Goal: Task Accomplishment & Management: Use online tool/utility

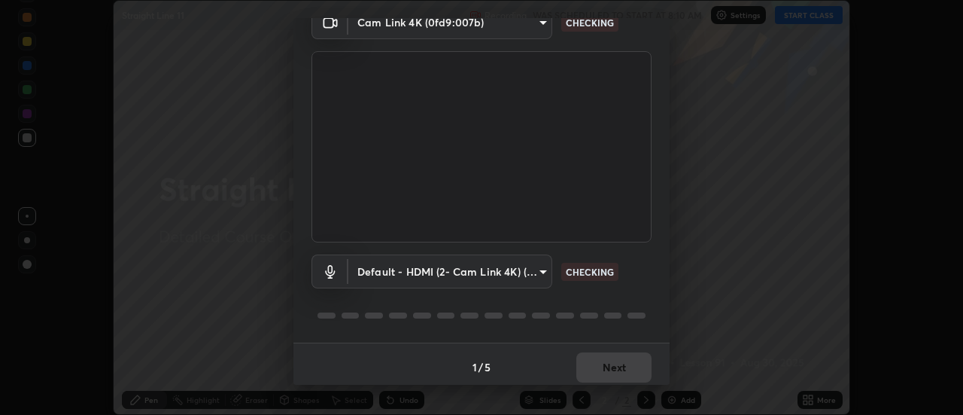
scroll to position [79, 0]
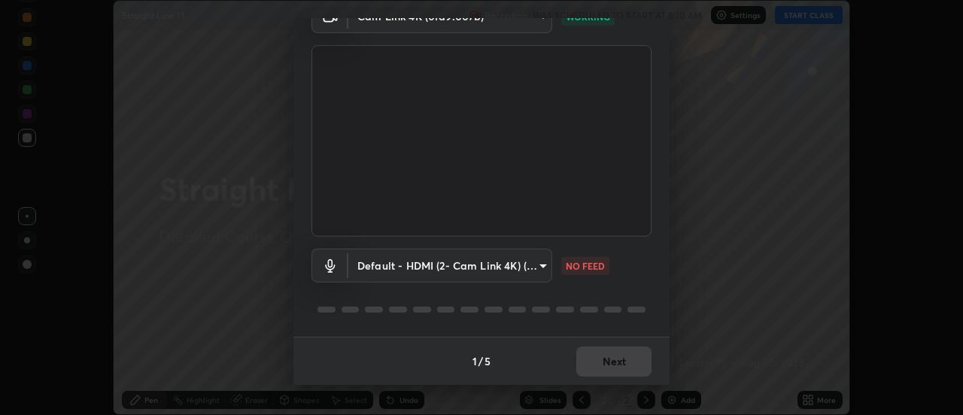
click at [531, 267] on body "Erase all Straight Line 11 Recording WAS SCHEDULED TO START AT 8:10 AM Settings…" at bounding box center [481, 207] width 963 height 415
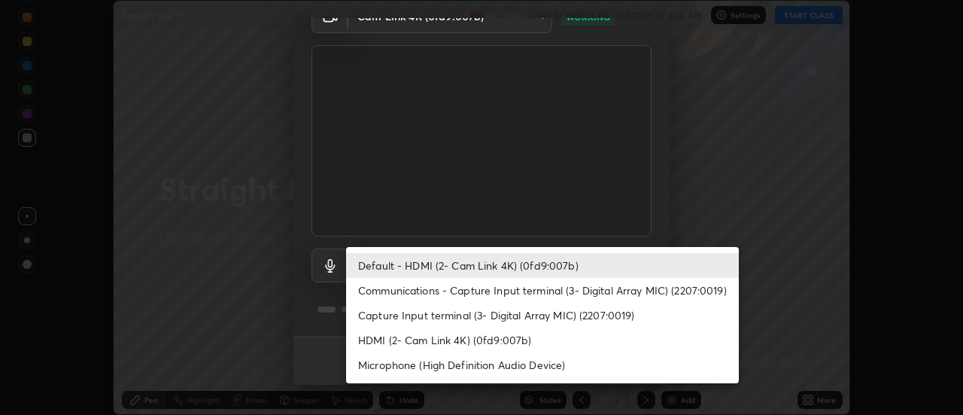
click at [603, 293] on li "Communications - Capture Input terminal (3- Digital Array MIC) (2207:0019)" at bounding box center [542, 290] width 393 height 25
type input "communications"
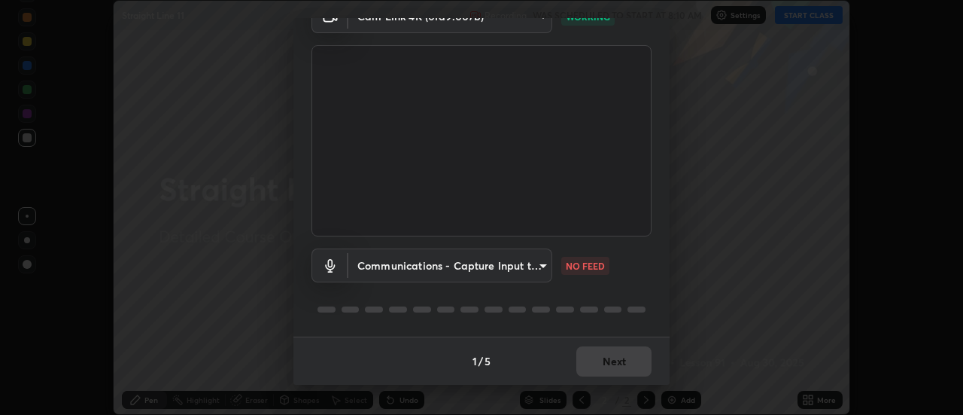
click at [539, 262] on body "Erase all Straight Line 11 Recording WAS SCHEDULED TO START AT 8:10 AM Settings…" at bounding box center [481, 207] width 963 height 415
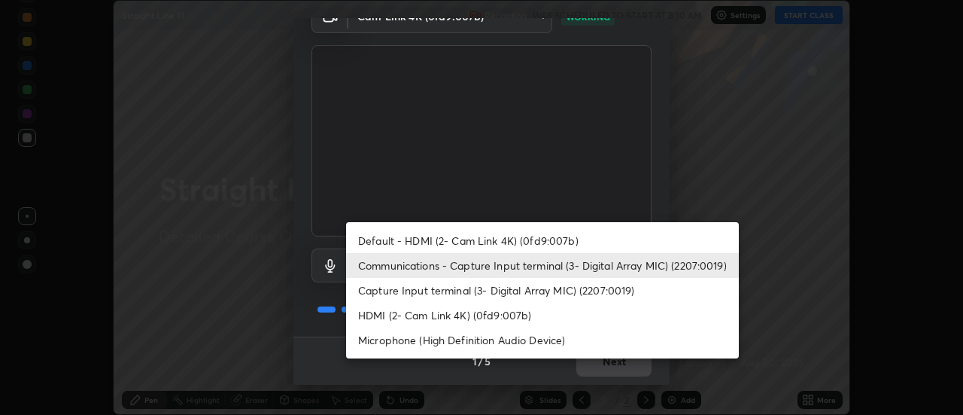
click at [588, 268] on li "Communications - Capture Input terminal (3- Digital Array MIC) (2207:0019)" at bounding box center [542, 265] width 393 height 25
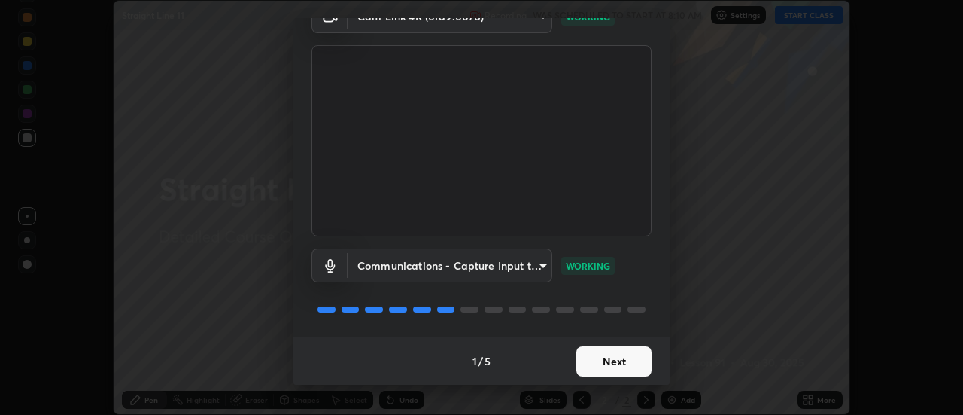
click at [614, 357] on button "Next" at bounding box center [613, 361] width 75 height 30
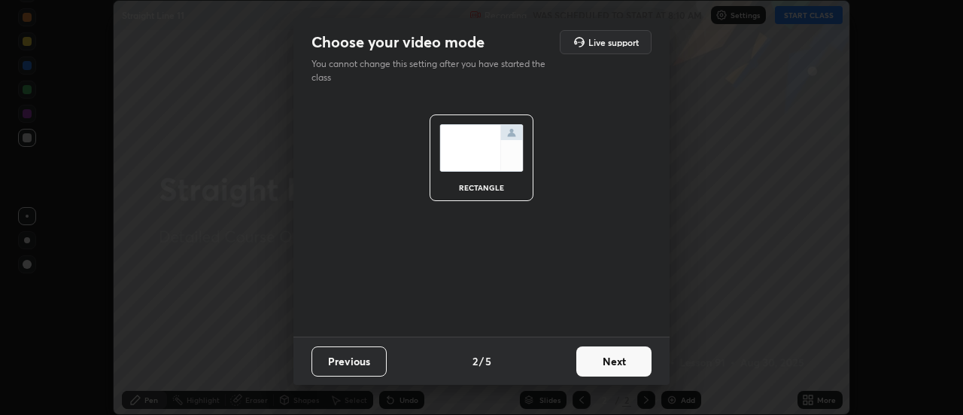
scroll to position [0, 0]
click at [625, 361] on button "Next" at bounding box center [613, 361] width 75 height 30
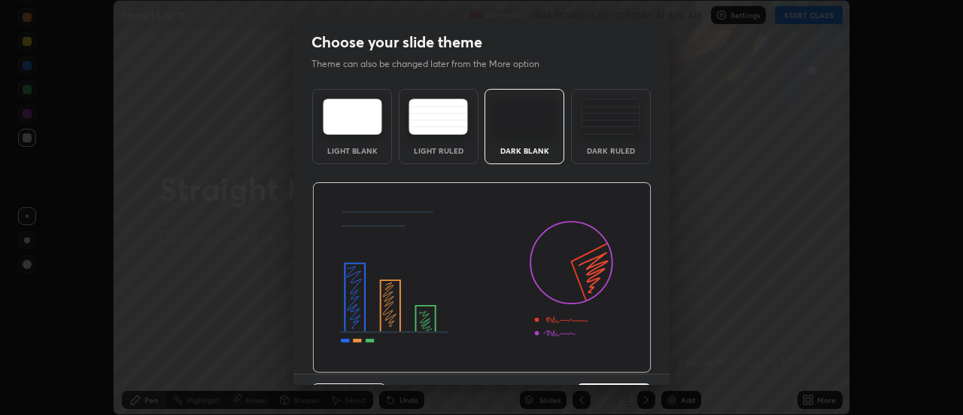
scroll to position [37, 0]
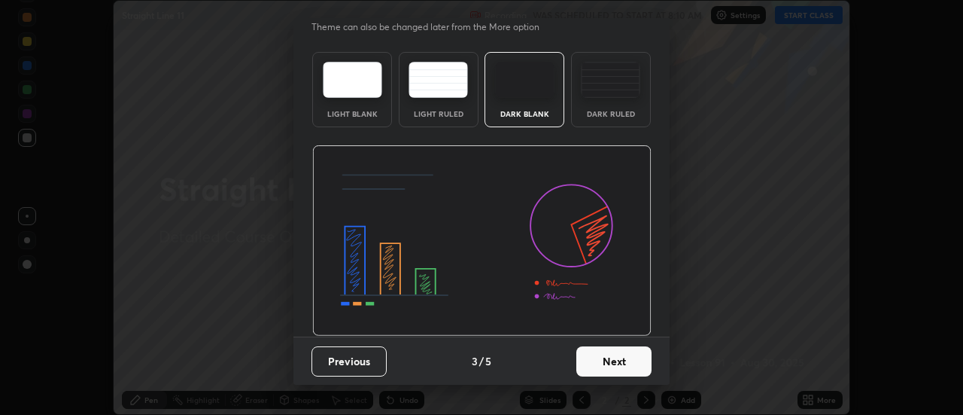
click at [633, 363] on button "Next" at bounding box center [613, 361] width 75 height 30
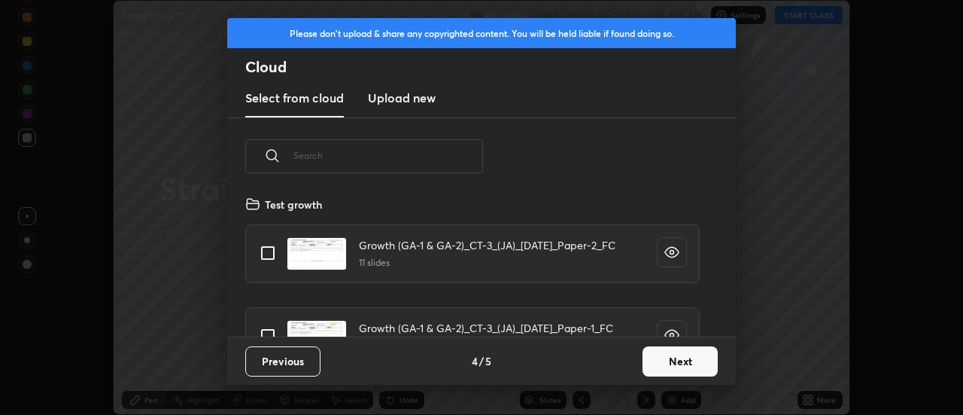
click at [667, 363] on button "Next" at bounding box center [680, 361] width 75 height 30
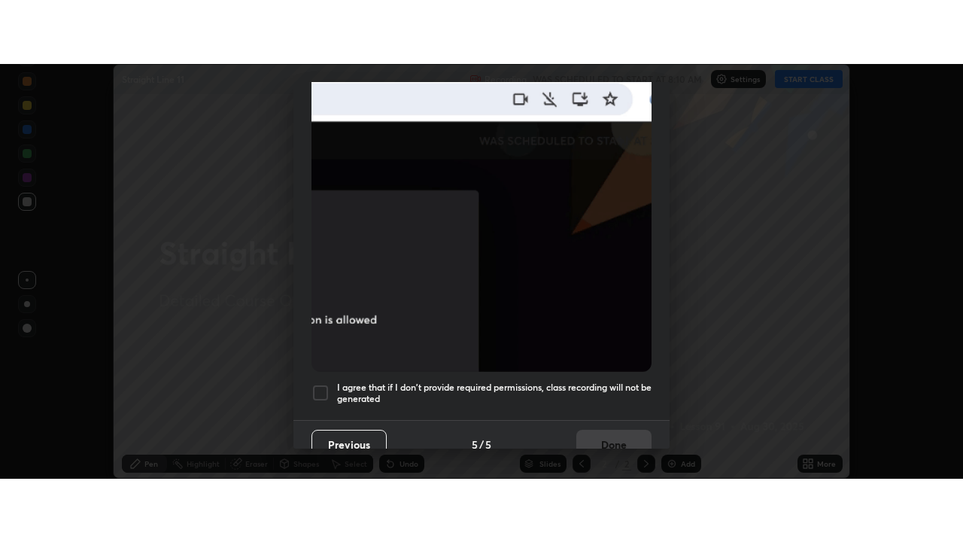
scroll to position [386, 0]
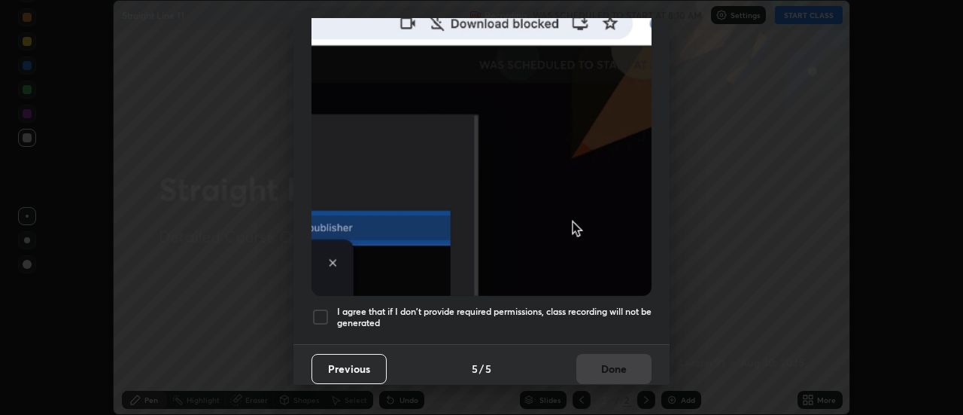
click at [324, 311] on div at bounding box center [320, 317] width 18 height 18
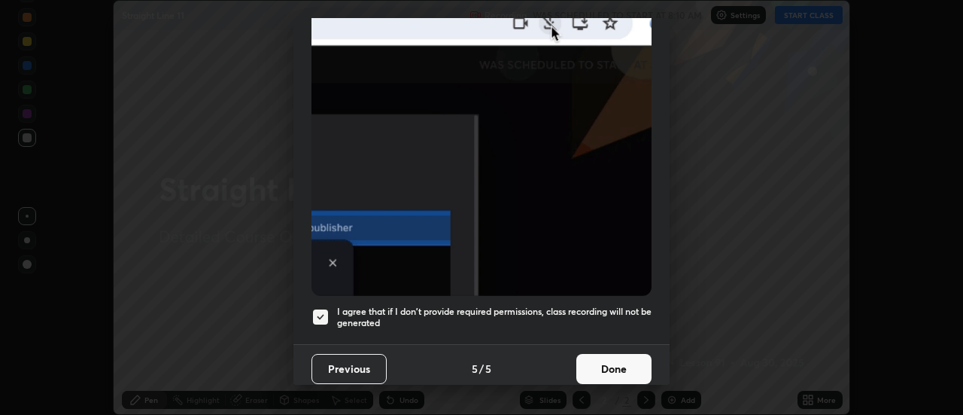
click at [598, 374] on button "Done" at bounding box center [613, 369] width 75 height 30
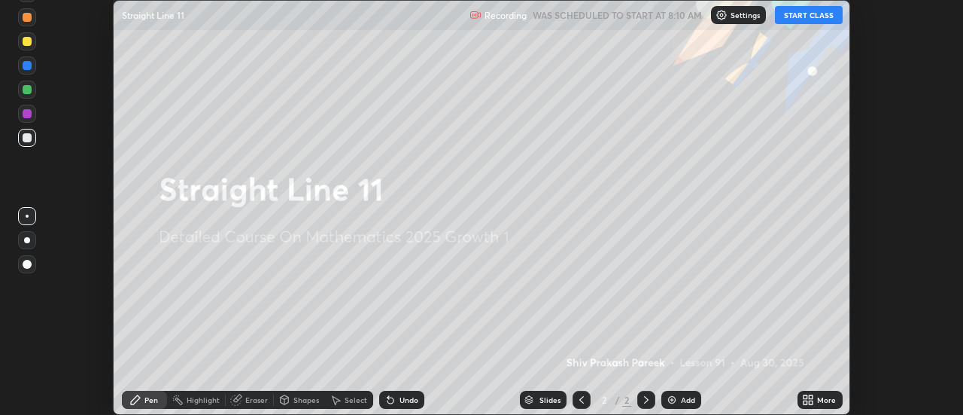
click at [799, 17] on button "START CLASS" at bounding box center [809, 15] width 68 height 18
click at [681, 401] on div "Add" at bounding box center [688, 400] width 14 height 8
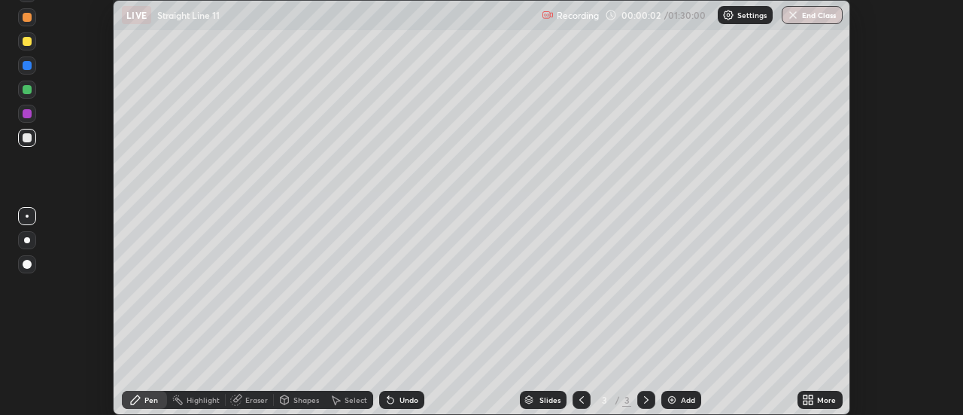
click at [821, 400] on div "More" at bounding box center [826, 400] width 19 height 8
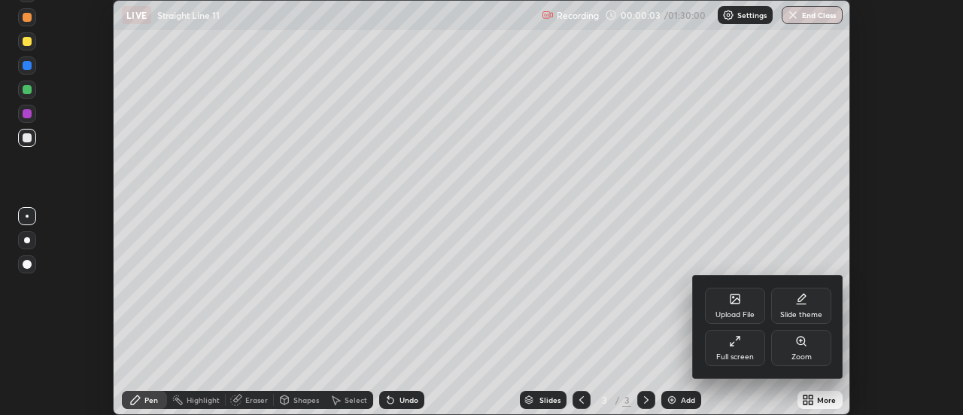
click at [749, 353] on div "Full screen" at bounding box center [735, 357] width 38 height 8
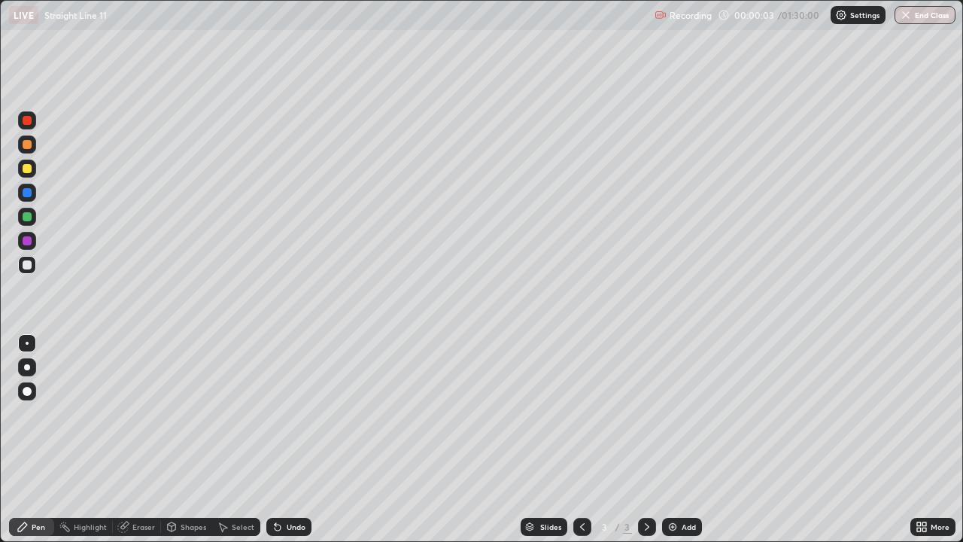
scroll to position [542, 963]
click at [28, 169] on div at bounding box center [27, 168] width 9 height 9
click at [933, 414] on div "More" at bounding box center [940, 527] width 19 height 8
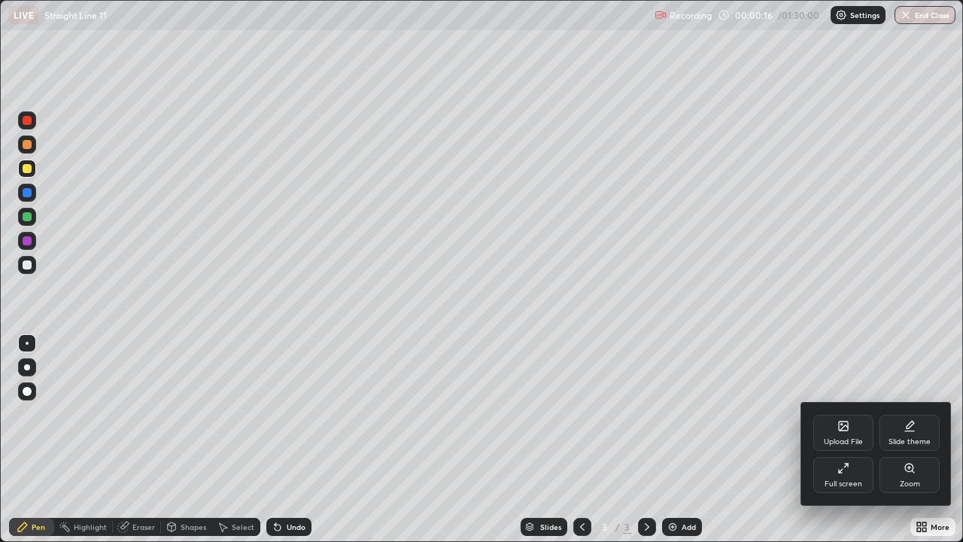
click at [905, 414] on div "Slide theme" at bounding box center [910, 433] width 60 height 36
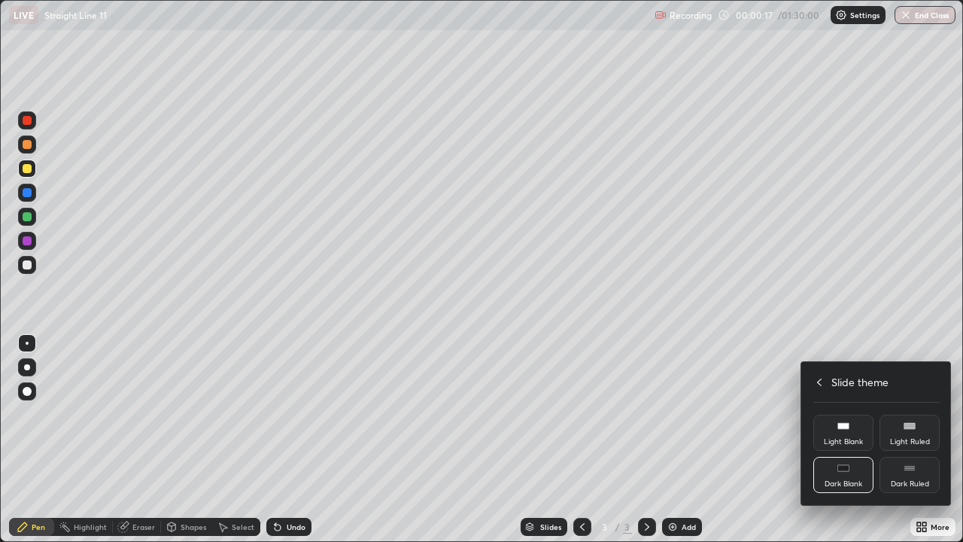
click at [904, 414] on div "Dark Ruled" at bounding box center [910, 475] width 60 height 36
click at [761, 414] on div at bounding box center [481, 271] width 963 height 542
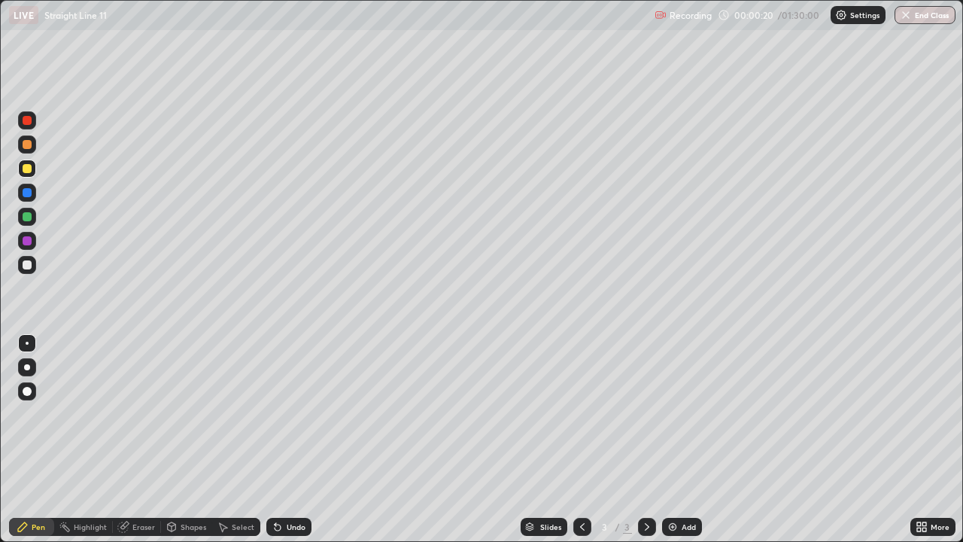
click at [691, 414] on div "Add" at bounding box center [689, 527] width 14 height 8
click at [27, 216] on div at bounding box center [27, 216] width 9 height 9
click at [280, 414] on div "Undo" at bounding box center [288, 527] width 45 height 18
click at [287, 414] on div "Undo" at bounding box center [296, 527] width 19 height 8
click at [293, 414] on div "Undo" at bounding box center [288, 527] width 45 height 18
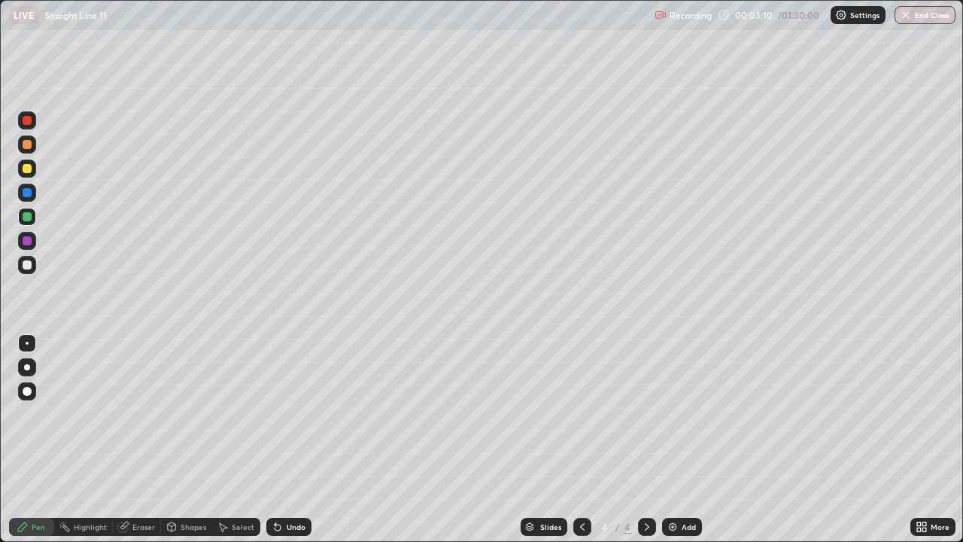
click at [293, 414] on div "Undo" at bounding box center [288, 527] width 45 height 18
click at [292, 414] on div "Undo" at bounding box center [288, 527] width 45 height 18
click at [288, 414] on div "Undo" at bounding box center [296, 527] width 19 height 8
click at [23, 268] on div at bounding box center [27, 264] width 9 height 9
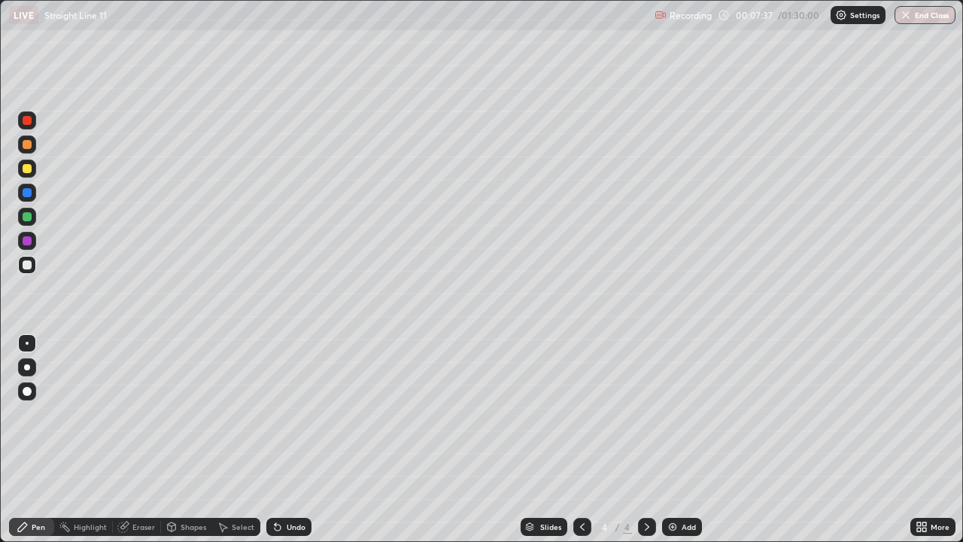
click at [296, 414] on div "Undo" at bounding box center [296, 527] width 19 height 8
click at [292, 414] on div "Undo" at bounding box center [296, 527] width 19 height 8
click at [685, 414] on div "Add" at bounding box center [689, 527] width 14 height 8
click at [28, 217] on div at bounding box center [27, 216] width 9 height 9
click at [293, 414] on div "Undo" at bounding box center [296, 527] width 19 height 8
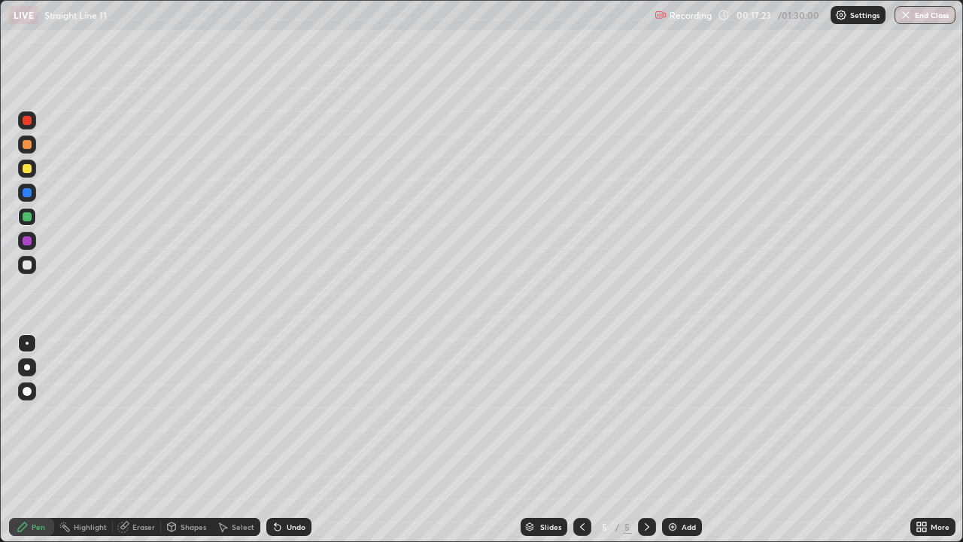
click at [290, 414] on div "Undo" at bounding box center [296, 527] width 19 height 8
click at [288, 414] on div "Undo" at bounding box center [296, 527] width 19 height 8
click at [291, 414] on div "Undo" at bounding box center [296, 527] width 19 height 8
click at [289, 414] on div "Undo" at bounding box center [296, 527] width 19 height 8
click at [288, 414] on div "Undo" at bounding box center [296, 527] width 19 height 8
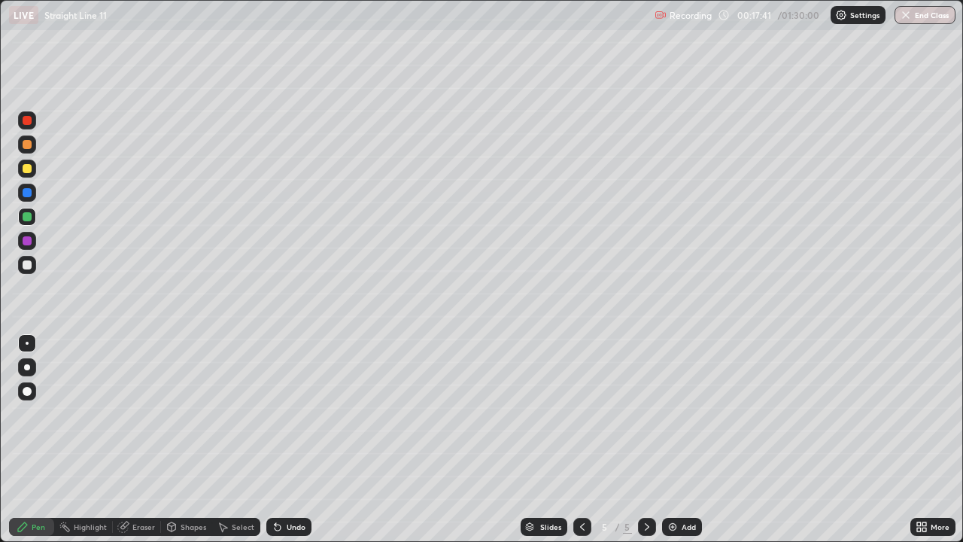
click at [291, 414] on div "Undo" at bounding box center [296, 527] width 19 height 8
click at [676, 414] on img at bounding box center [673, 527] width 12 height 12
click at [33, 263] on div at bounding box center [27, 265] width 18 height 18
click at [681, 414] on div "Add" at bounding box center [682, 527] width 40 height 18
click at [31, 172] on div at bounding box center [27, 168] width 9 height 9
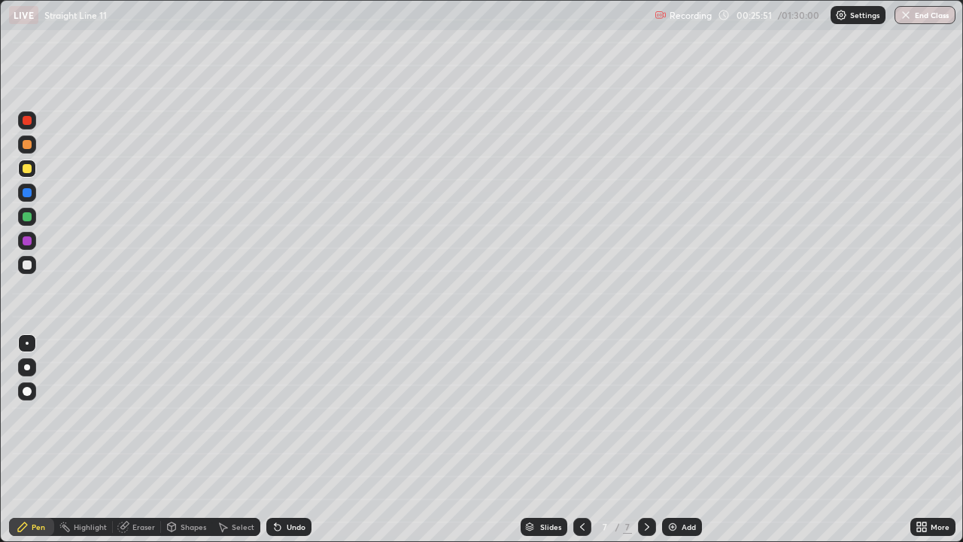
click at [29, 268] on div at bounding box center [27, 264] width 9 height 9
click at [141, 414] on div "Eraser" at bounding box center [143, 527] width 23 height 8
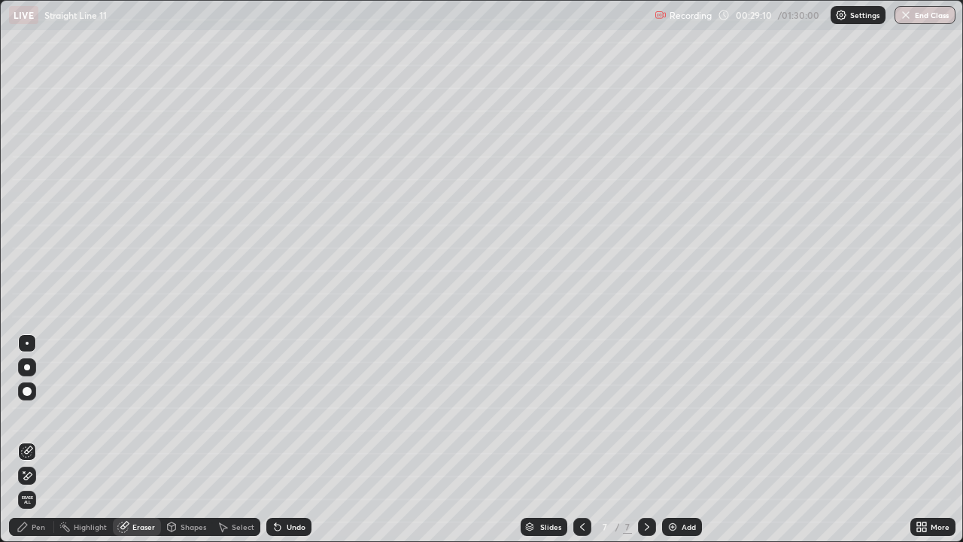
click at [38, 414] on div "Pen" at bounding box center [39, 527] width 14 height 8
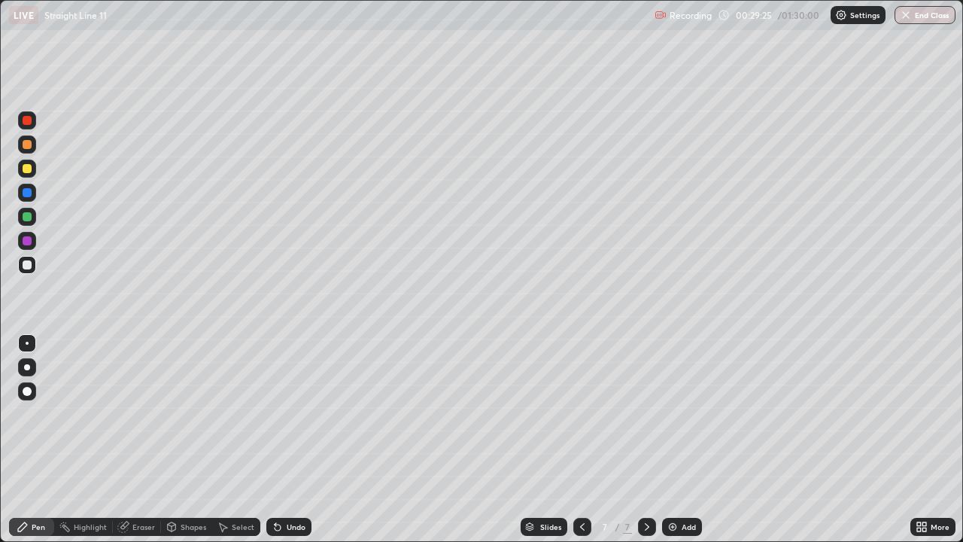
click at [679, 414] on div "Add" at bounding box center [682, 527] width 40 height 18
click at [27, 214] on div at bounding box center [27, 216] width 9 height 9
click at [26, 267] on div at bounding box center [27, 264] width 9 height 9
click at [26, 216] on div at bounding box center [27, 216] width 9 height 9
click at [27, 266] on div at bounding box center [27, 264] width 9 height 9
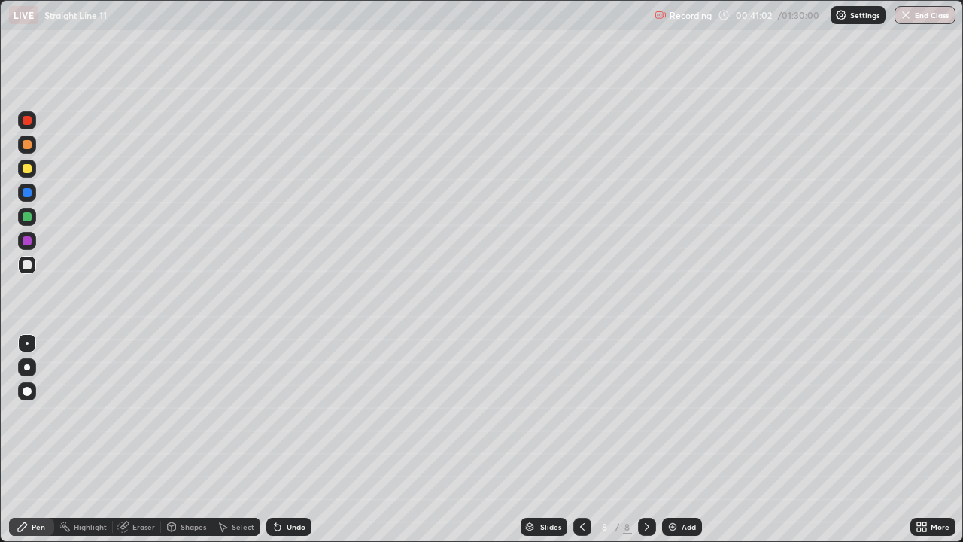
click at [25, 213] on div at bounding box center [27, 216] width 9 height 9
click at [671, 414] on img at bounding box center [673, 527] width 12 height 12
click at [25, 266] on div at bounding box center [27, 264] width 9 height 9
click at [27, 195] on div at bounding box center [27, 192] width 9 height 9
click at [27, 219] on div at bounding box center [27, 216] width 9 height 9
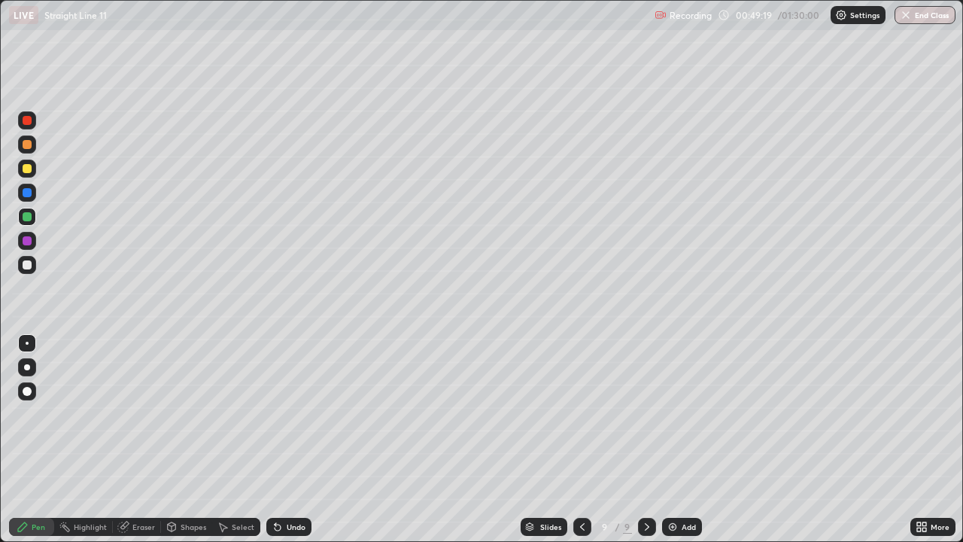
click at [287, 414] on div "Undo" at bounding box center [296, 527] width 19 height 8
click at [20, 264] on div at bounding box center [27, 265] width 18 height 18
click at [26, 215] on div at bounding box center [27, 216] width 9 height 9
click at [26, 188] on div at bounding box center [27, 192] width 9 height 9
click at [23, 261] on div at bounding box center [27, 264] width 9 height 9
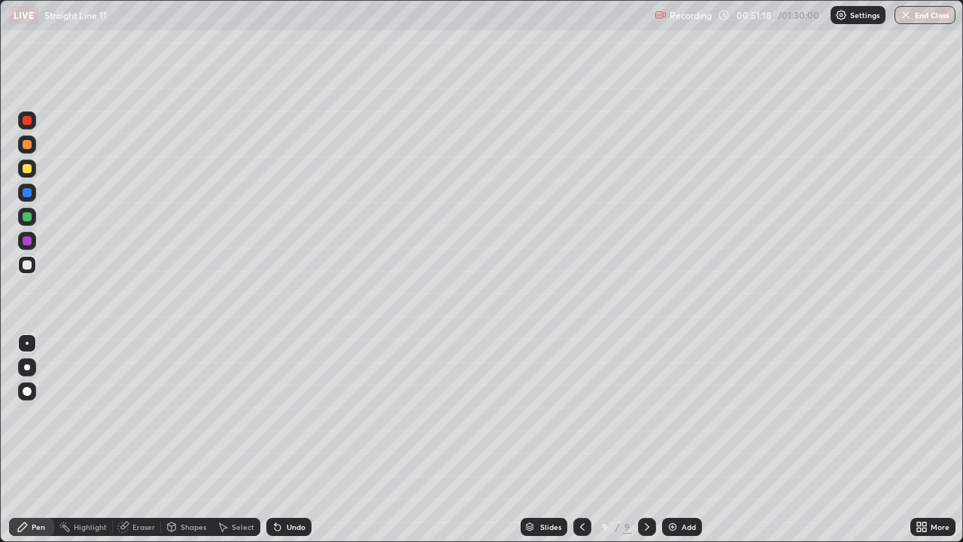
click at [31, 220] on div at bounding box center [27, 217] width 18 height 18
click at [293, 414] on div "Undo" at bounding box center [296, 527] width 19 height 8
click at [295, 414] on div "Undo" at bounding box center [296, 527] width 19 height 8
click at [293, 414] on div "Undo" at bounding box center [296, 527] width 19 height 8
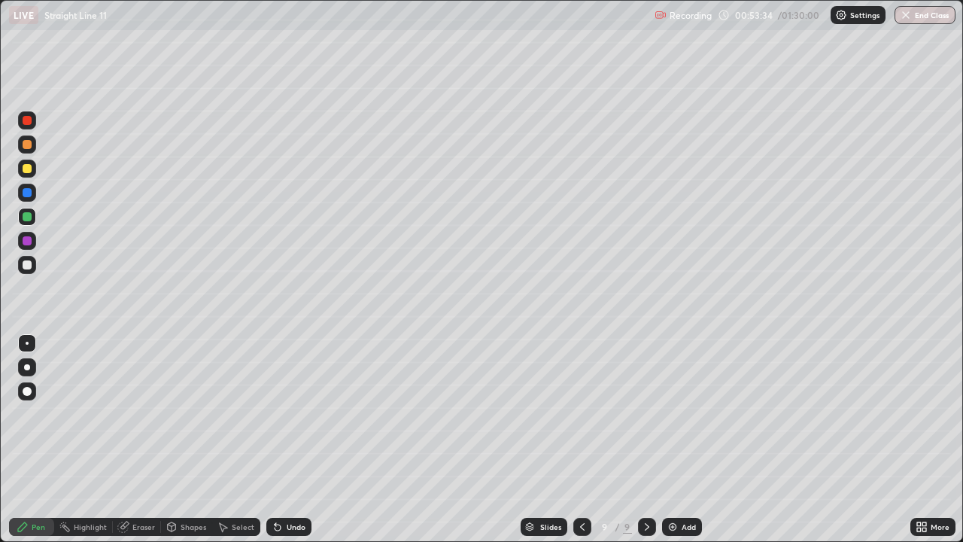
click at [292, 414] on div "Undo" at bounding box center [296, 527] width 19 height 8
click at [291, 414] on div "Undo" at bounding box center [296, 527] width 19 height 8
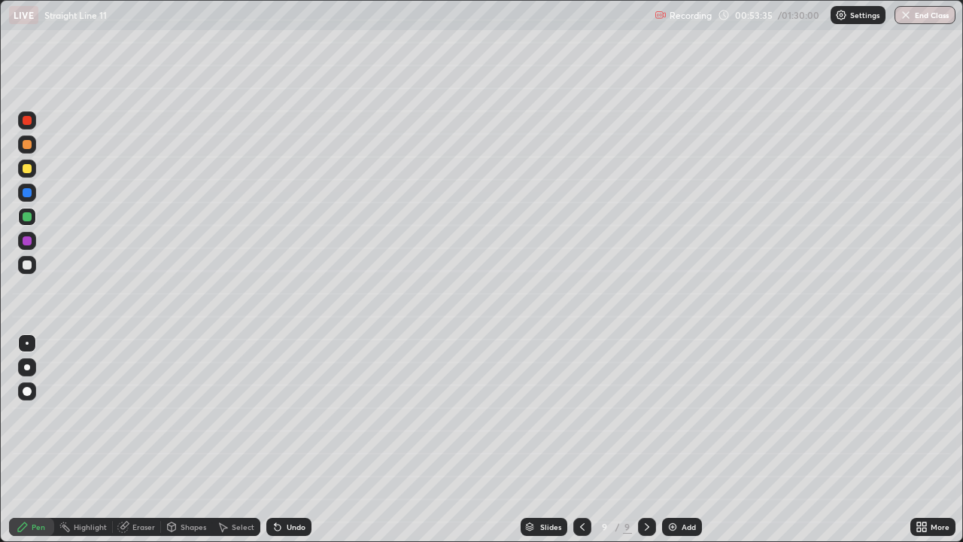
click at [291, 414] on div "Undo" at bounding box center [296, 527] width 19 height 8
click at [292, 414] on div "Undo" at bounding box center [296, 527] width 19 height 8
click at [293, 414] on div "Undo" at bounding box center [296, 527] width 19 height 8
click at [26, 265] on div at bounding box center [27, 264] width 9 height 9
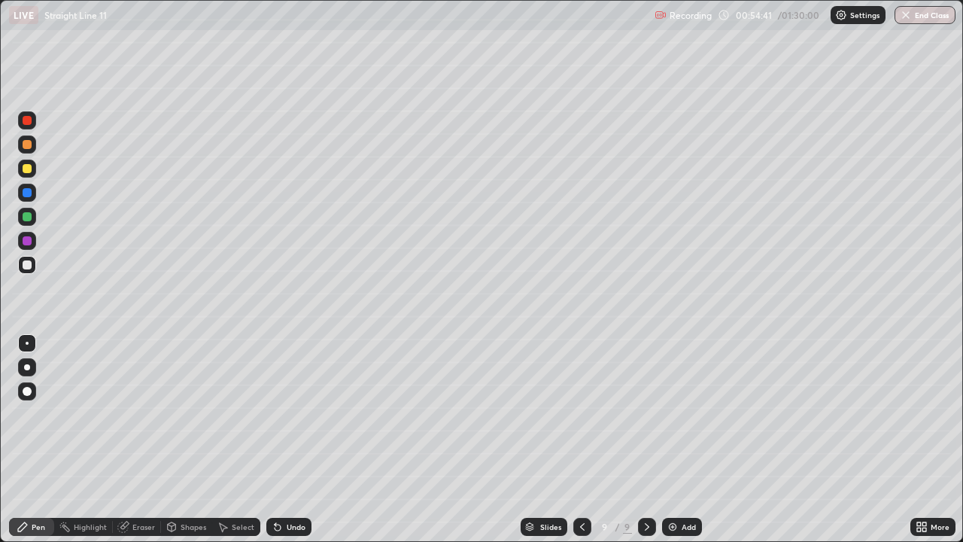
click at [685, 414] on div "Add" at bounding box center [689, 527] width 14 height 8
click at [292, 414] on div "Undo" at bounding box center [296, 527] width 19 height 8
click at [291, 414] on div "Undo" at bounding box center [296, 527] width 19 height 8
click at [287, 414] on div "Undo" at bounding box center [296, 527] width 19 height 8
click at [288, 414] on div "Undo" at bounding box center [296, 527] width 19 height 8
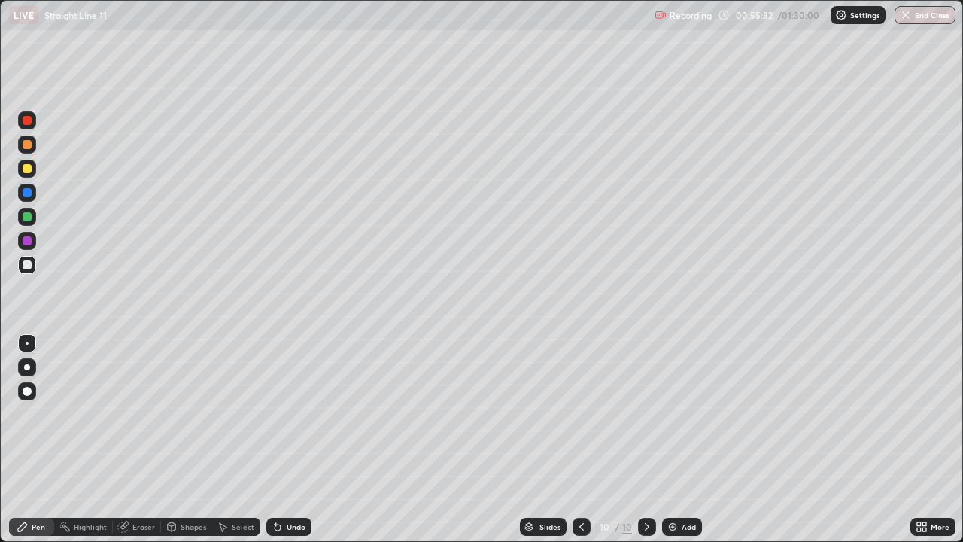
click at [26, 193] on div at bounding box center [27, 192] width 9 height 9
click at [144, 414] on div "Eraser" at bounding box center [143, 527] width 23 height 8
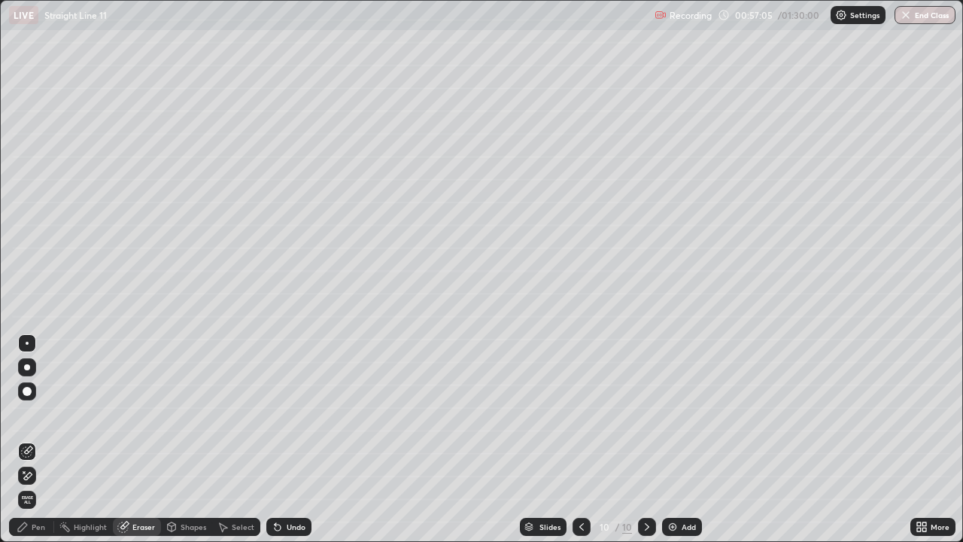
click at [35, 414] on div "Pen" at bounding box center [31, 527] width 45 height 18
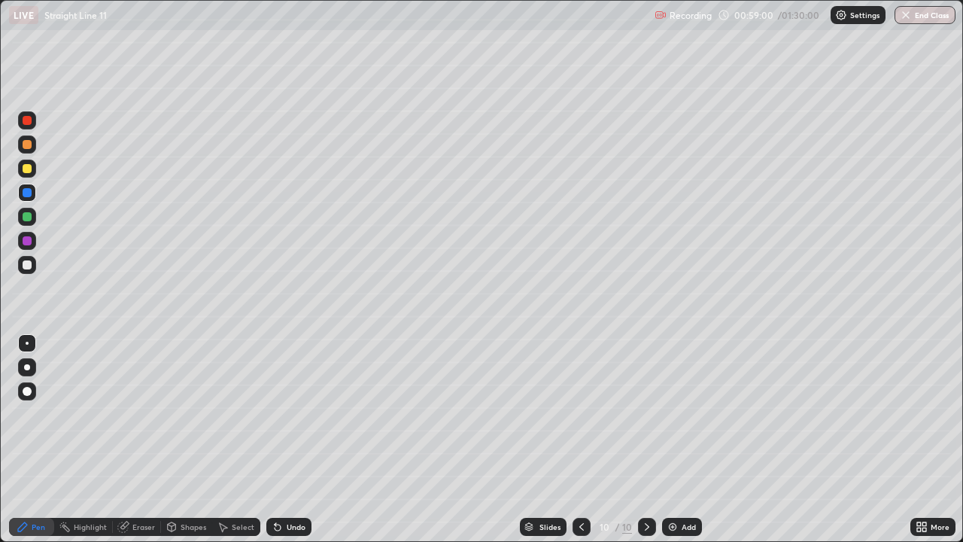
click at [580, 414] on icon at bounding box center [582, 527] width 12 height 12
click at [138, 414] on div "Eraser" at bounding box center [143, 527] width 23 height 8
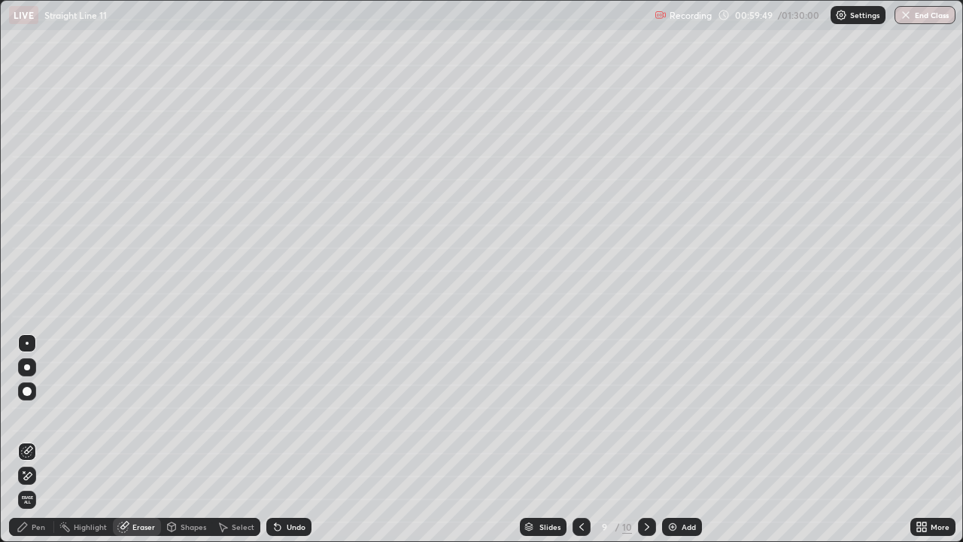
click at [40, 414] on div "Pen" at bounding box center [39, 527] width 14 height 8
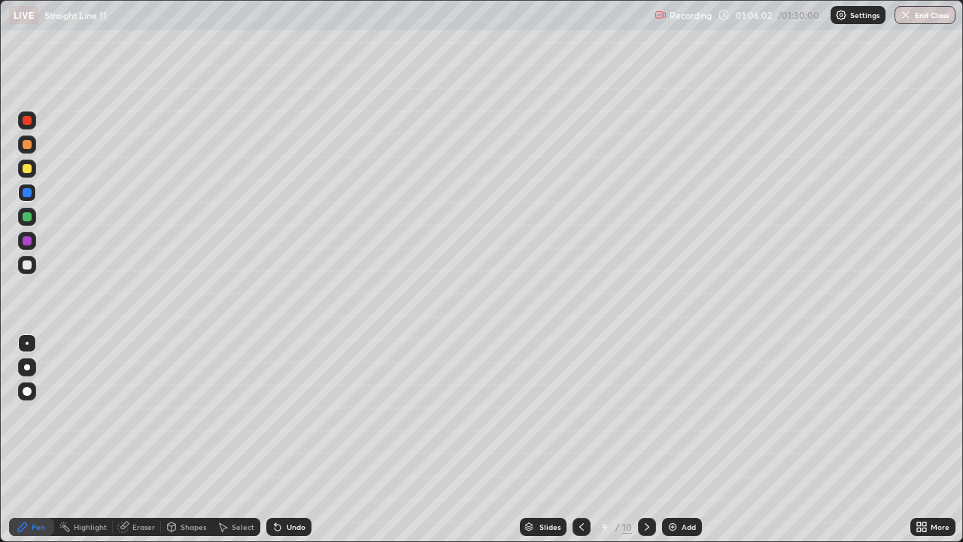
click at [646, 414] on icon at bounding box center [647, 527] width 12 height 12
click at [694, 414] on div "Add" at bounding box center [689, 527] width 14 height 8
click at [29, 216] on div at bounding box center [27, 216] width 9 height 9
click at [18, 268] on div at bounding box center [27, 265] width 18 height 18
click at [24, 271] on div at bounding box center [27, 265] width 18 height 18
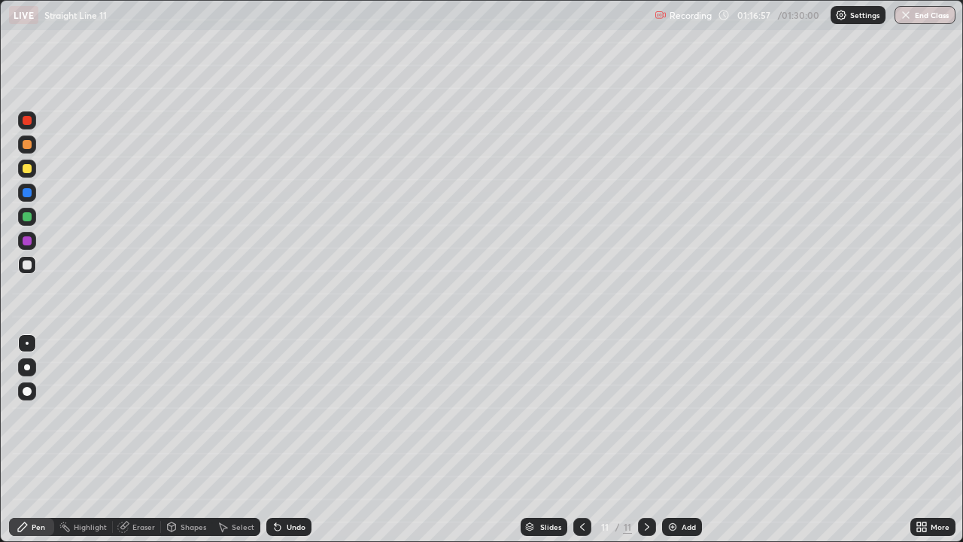
click at [682, 414] on div "Add" at bounding box center [689, 527] width 14 height 8
click at [26, 218] on div at bounding box center [27, 216] width 9 height 9
click at [581, 414] on icon at bounding box center [582, 527] width 12 height 12
click at [646, 414] on icon at bounding box center [647, 527] width 12 height 12
click at [285, 414] on div "Undo" at bounding box center [288, 527] width 45 height 18
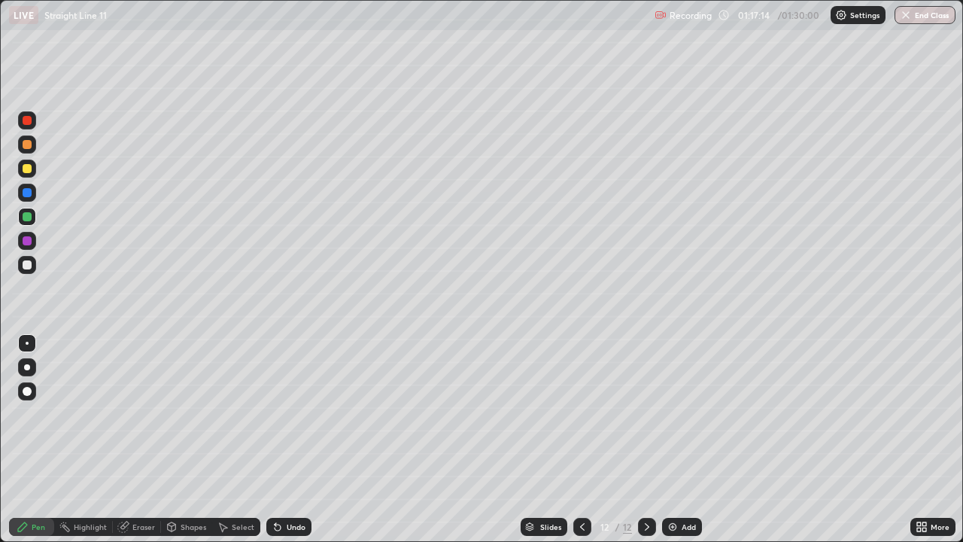
click at [281, 414] on div "Undo" at bounding box center [288, 527] width 45 height 18
click at [271, 414] on div "Undo" at bounding box center [288, 527] width 45 height 18
click at [269, 414] on div "Undo" at bounding box center [288, 527] width 45 height 18
click at [26, 170] on div at bounding box center [27, 168] width 9 height 9
click at [26, 266] on div at bounding box center [27, 264] width 9 height 9
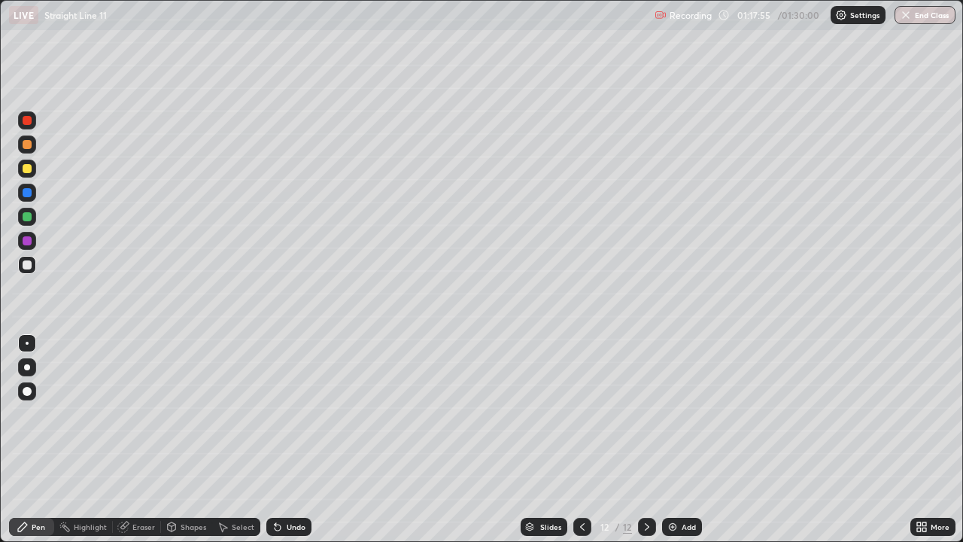
click at [29, 217] on div at bounding box center [27, 216] width 9 height 9
click at [301, 414] on div "Undo" at bounding box center [296, 527] width 19 height 8
click at [29, 217] on div at bounding box center [27, 216] width 9 height 9
click at [27, 120] on div at bounding box center [27, 120] width 9 height 9
click at [932, 14] on button "End Class" at bounding box center [925, 15] width 59 height 18
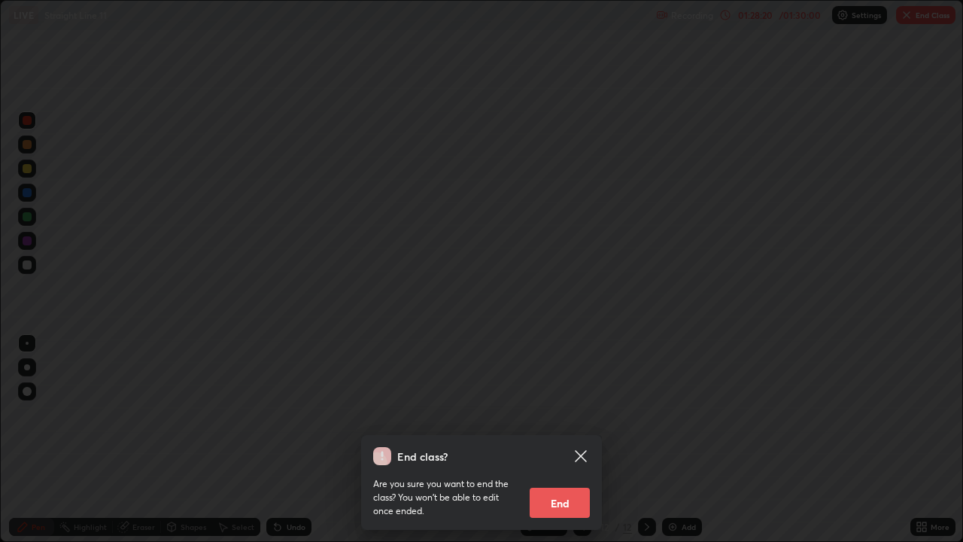
click at [574, 414] on button "End" at bounding box center [560, 503] width 60 height 30
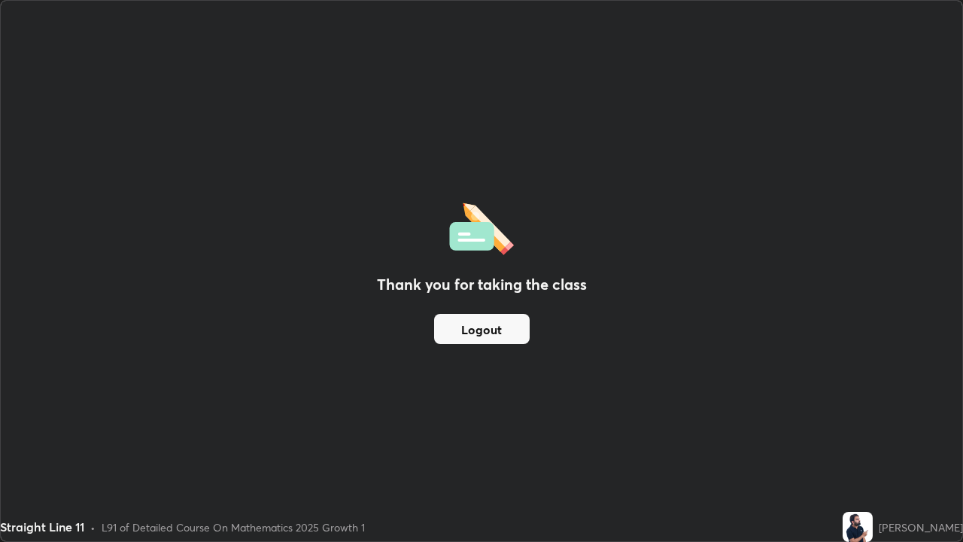
click at [514, 328] on button "Logout" at bounding box center [482, 329] width 96 height 30
